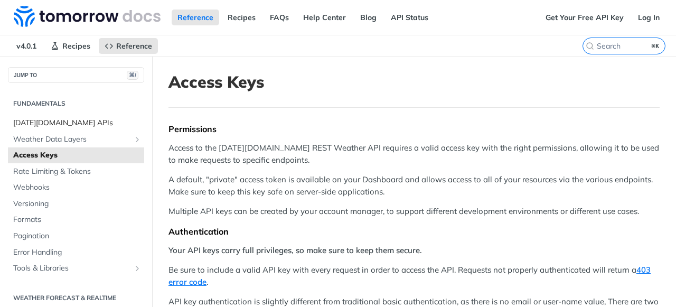
click at [67, 125] on span "[DATE][DOMAIN_NAME] APIs" at bounding box center [77, 123] width 128 height 11
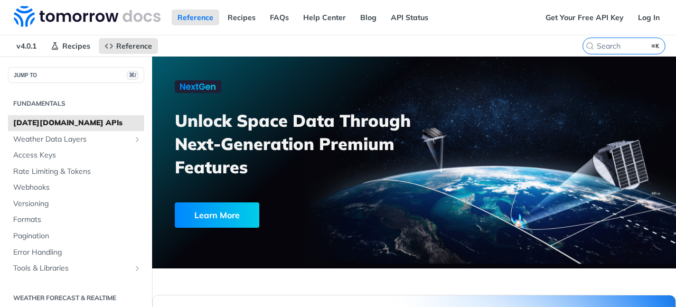
click at [57, 126] on span "[DATE][DOMAIN_NAME] APIs" at bounding box center [77, 123] width 128 height 11
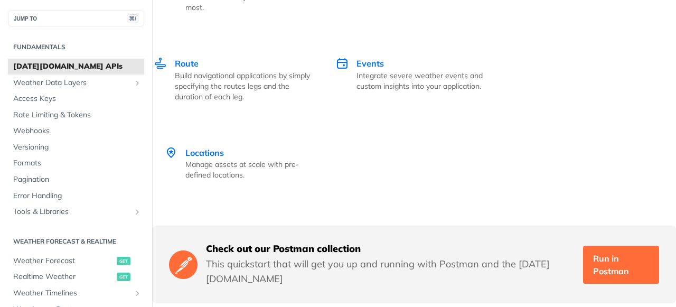
scroll to position [2233, 0]
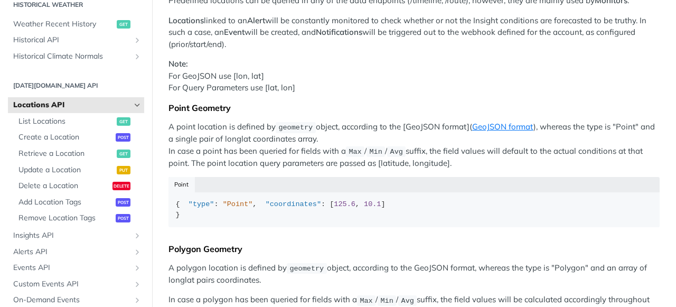
scroll to position [129, 0]
click at [67, 153] on span "Retrieve a Location" at bounding box center [66, 153] width 96 height 11
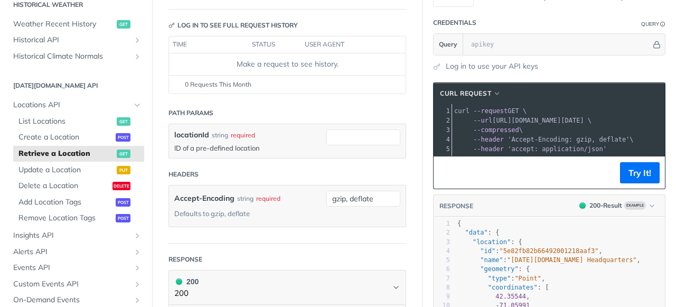
scroll to position [101, 0]
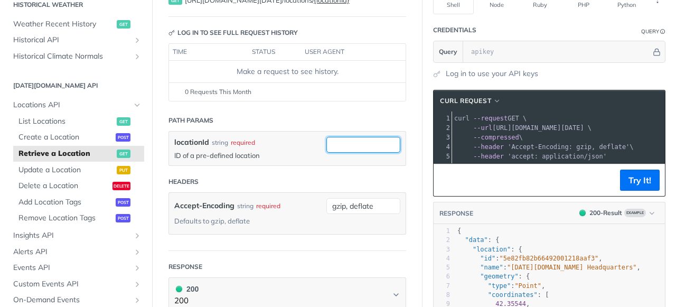
click at [343, 148] on input "locationId" at bounding box center [363, 145] width 74 height 16
type input "ך"
type input "london"
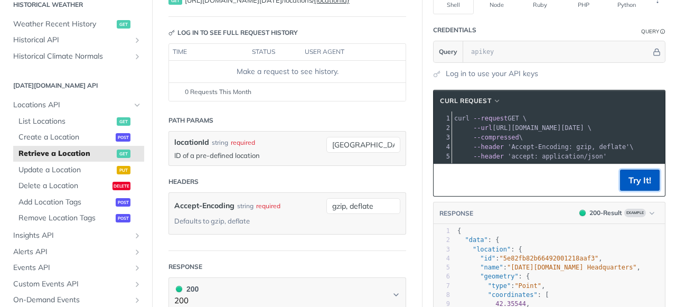
click at [635, 187] on button "Try It!" at bounding box center [640, 180] width 40 height 21
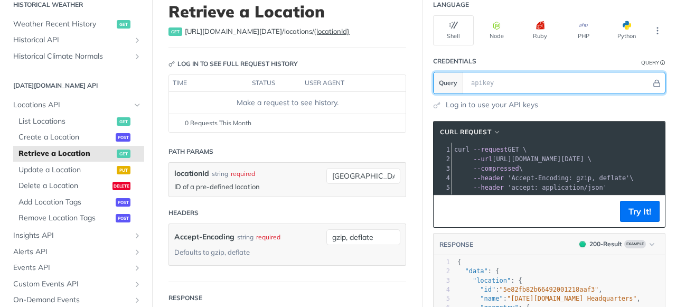
scroll to position [69, 0]
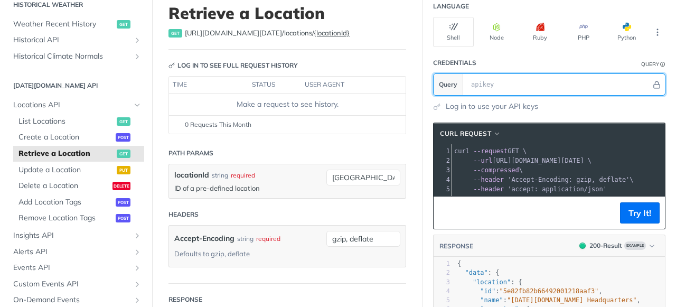
click at [509, 81] on input "text" at bounding box center [558, 84] width 185 height 21
paste input "SMHRT2ad3UBNnsJeS5rgsLpNh8wrl6zk"
type input "SMHRT2ad3UBNnsJeS5rgsLpNh8wrl6zk"
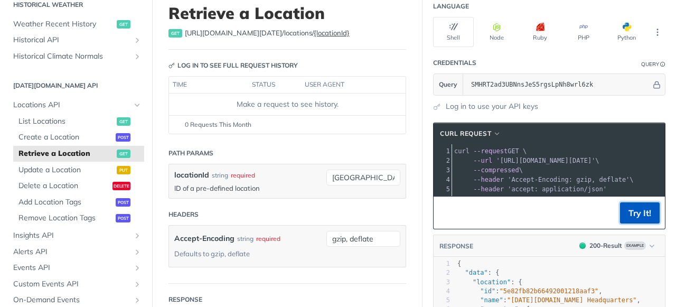
click at [631, 216] on button "Try It!" at bounding box center [640, 212] width 40 height 21
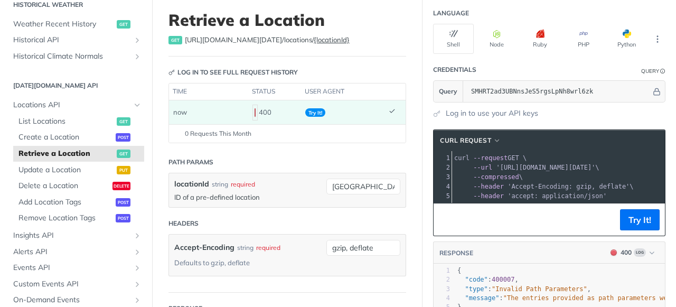
scroll to position [66, 0]
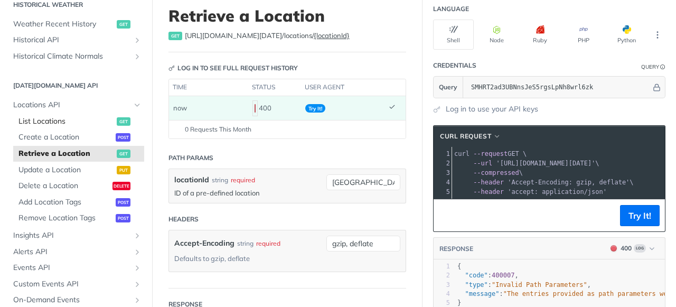
click at [59, 123] on span "List Locations" at bounding box center [66, 121] width 96 height 11
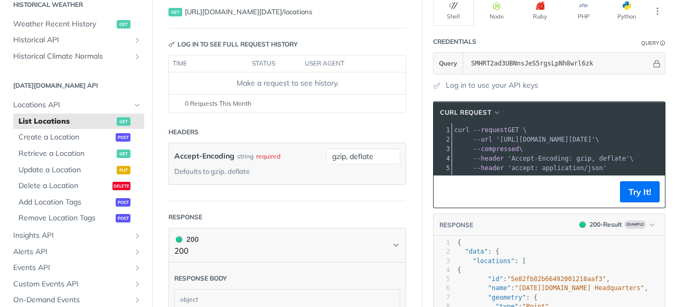
scroll to position [90, 0]
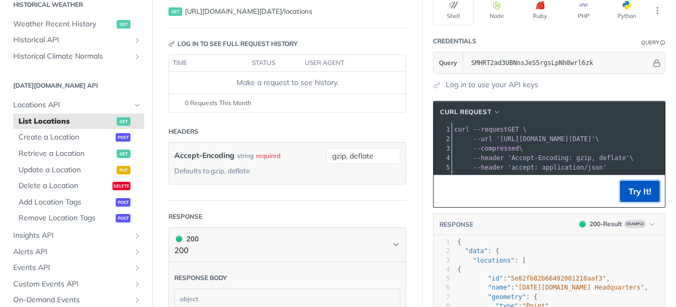
click at [642, 193] on button "Try It!" at bounding box center [640, 191] width 40 height 21
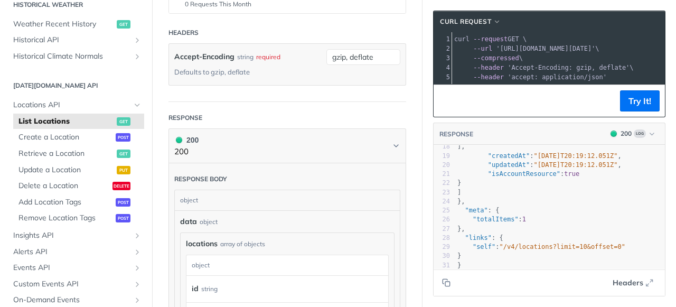
scroll to position [0, 0]
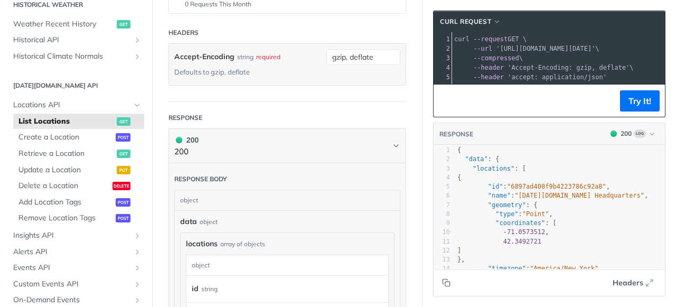
click at [577, 187] on span ""6897ad408f9b4223786c92a8"" at bounding box center [556, 186] width 99 height 7
type textarea "6897ad408f9b4223786c92a8"
click at [577, 187] on span ""6897ad408f9b4223786c92a8"" at bounding box center [556, 186] width 99 height 7
click at [65, 154] on span "Retrieve a Location" at bounding box center [66, 153] width 96 height 11
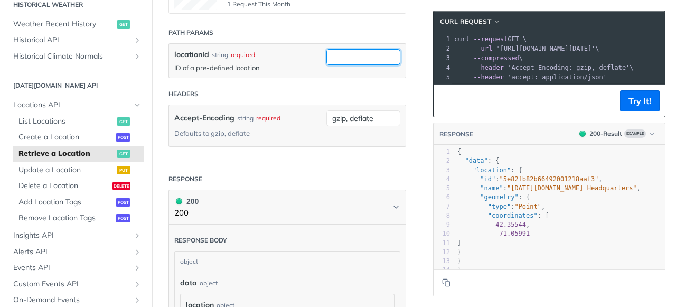
click at [353, 59] on input "locationId" at bounding box center [363, 57] width 74 height 16
paste input "6897ad408f9b4223786c92a8"
type input "6897ad408f9b4223786c92a8"
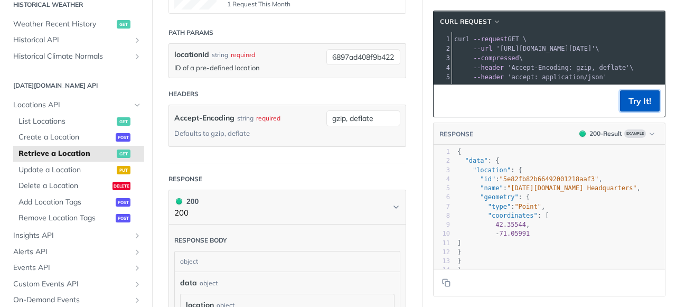
click at [635, 99] on button "Try It!" at bounding box center [640, 100] width 40 height 21
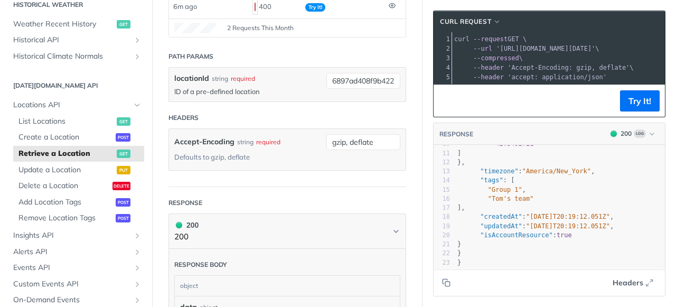
scroll to position [215, 0]
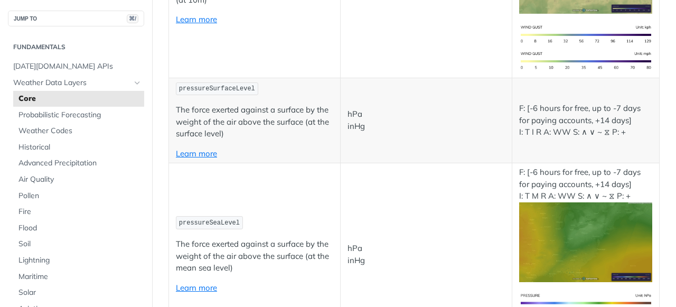
scroll to position [1306, 0]
